Goal: Transaction & Acquisition: Download file/media

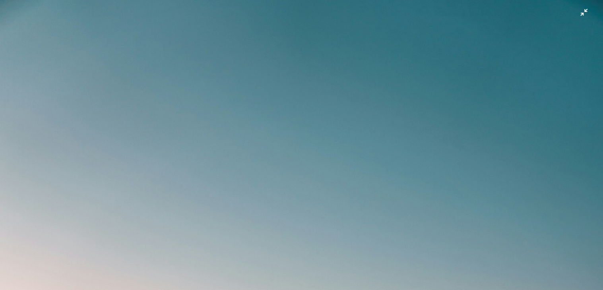
scroll to position [301, 0]
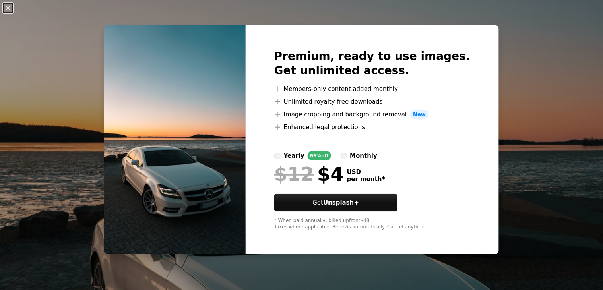
click at [514, 47] on div "An X shape Premium, ready to use images. Get unlimited access. A plus sign Memb…" at bounding box center [301, 145] width 603 height 290
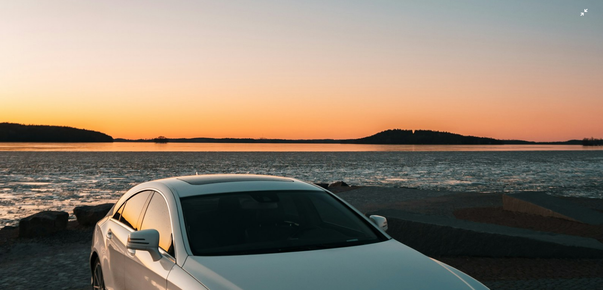
click at [292, 252] on img "Zoom out on this image" at bounding box center [302, 151] width 604 height 906
click at [292, 252] on img "Zoom out on this image" at bounding box center [299, 150] width 154 height 231
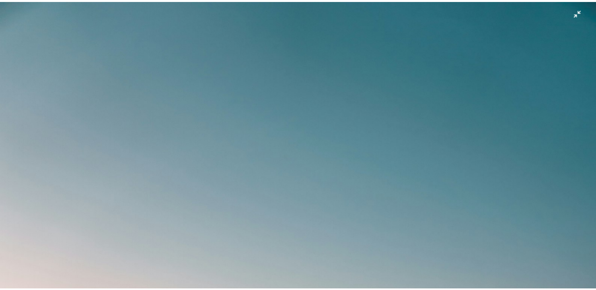
scroll to position [302, 0]
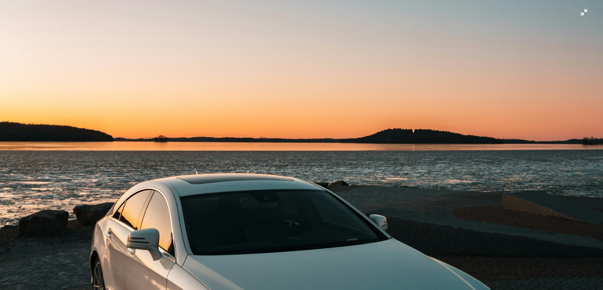
click at [290, 229] on img "Zoom out on this image" at bounding box center [302, 150] width 604 height 906
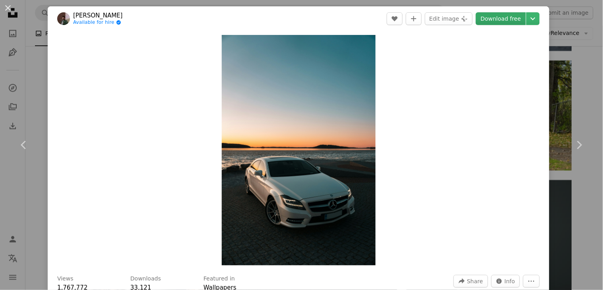
click at [498, 15] on link "Download free" at bounding box center [501, 18] width 50 height 13
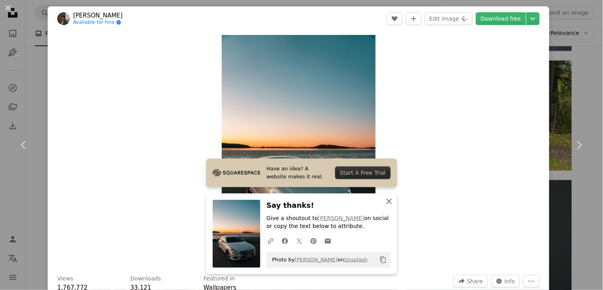
click at [387, 201] on icon "An X shape" at bounding box center [390, 202] width 10 height 10
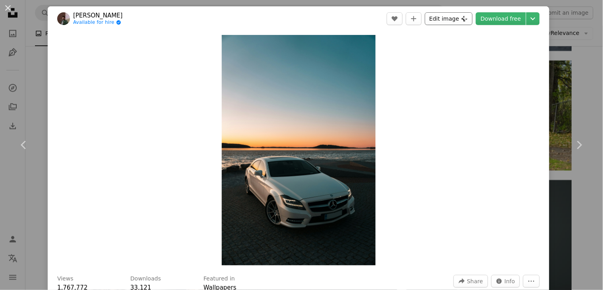
click at [452, 19] on button "Edit image Plus sign for Unsplash+" at bounding box center [449, 18] width 48 height 13
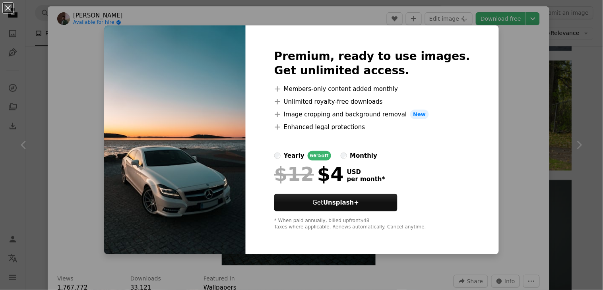
click at [583, 90] on div "An X shape Premium, ready to use images. Get unlimited access. A plus sign Memb…" at bounding box center [301, 145] width 603 height 290
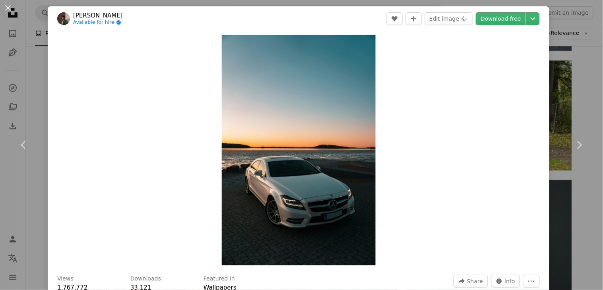
click at [46, 82] on div "An X shape Chevron left Chevron right [PERSON_NAME] Available for hire A checkm…" at bounding box center [301, 145] width 603 height 290
click at [47, 82] on div "Plus sign for Unsplash+ A heart A plus sign Getty Images For Unsplash+ A lock D…" at bounding box center [314, 209] width 535 height 1260
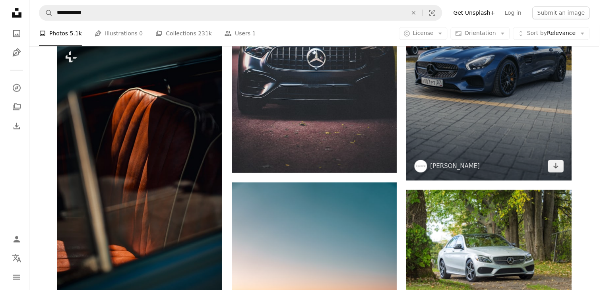
scroll to position [490, 0]
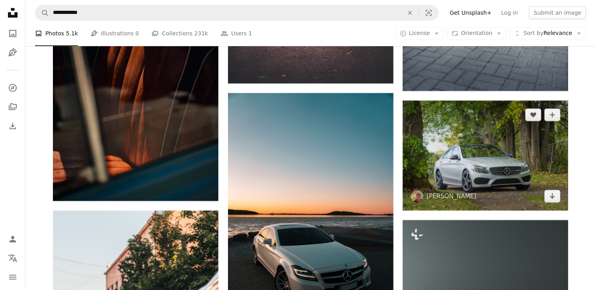
click at [467, 194] on img at bounding box center [485, 156] width 165 height 110
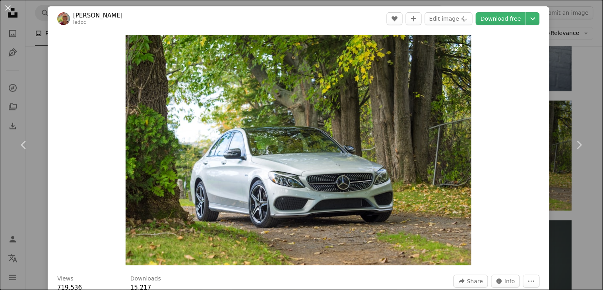
drag, startPoint x: 444, startPoint y: 154, endPoint x: 325, endPoint y: 208, distance: 131.2
click at [325, 208] on img "Zoom in on this image" at bounding box center [299, 150] width 346 height 231
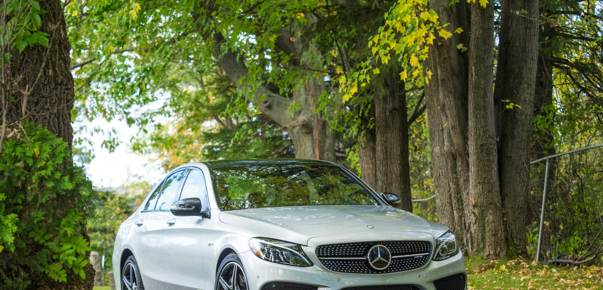
scroll to position [53, 0]
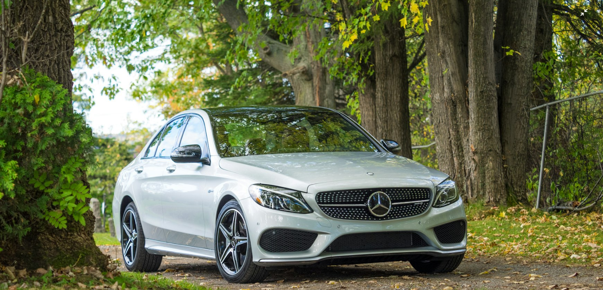
click at [375, 89] on img "Zoom out on this image" at bounding box center [302, 147] width 604 height 403
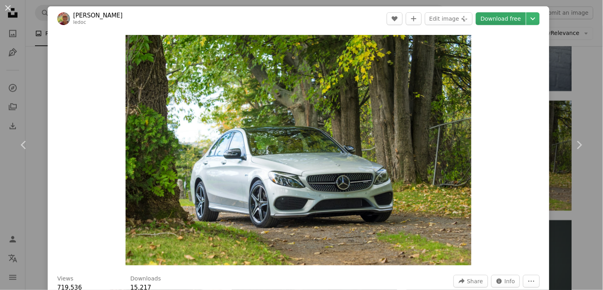
click at [500, 15] on link "Download free" at bounding box center [501, 18] width 50 height 13
